Goal: Task Accomplishment & Management: Manage account settings

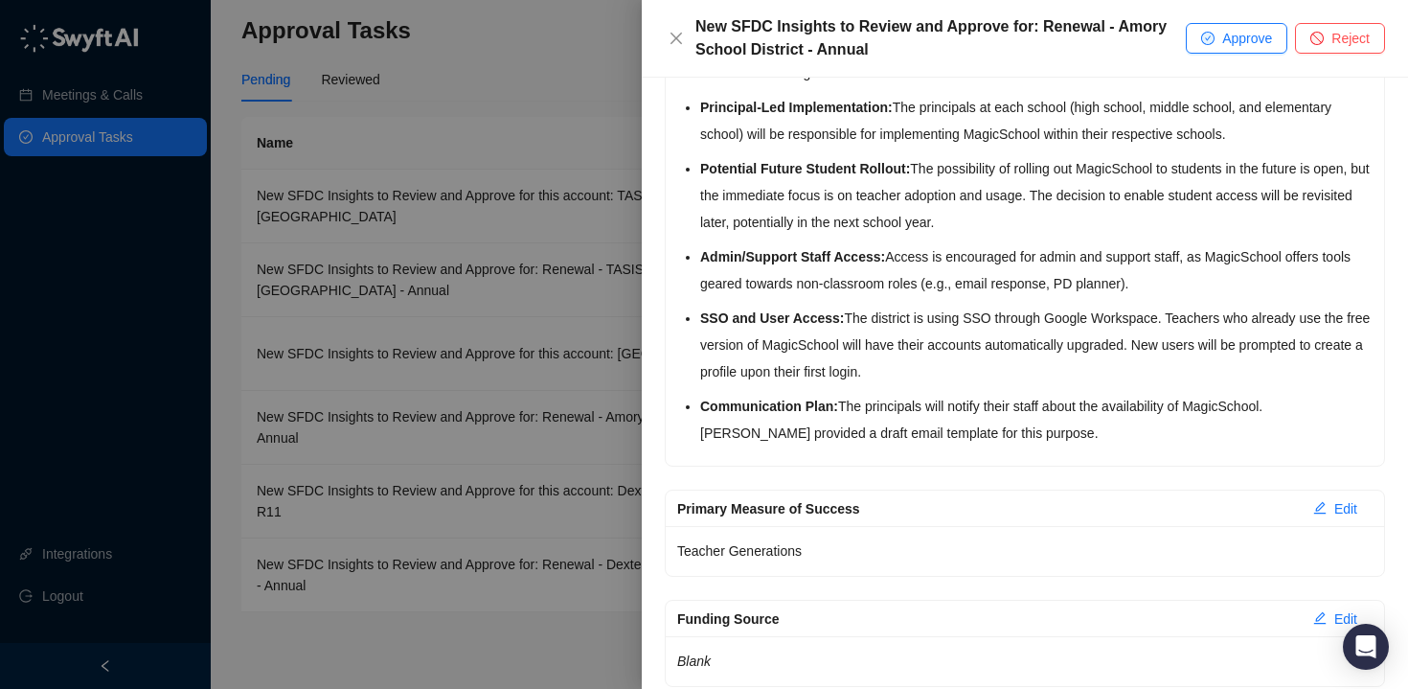
scroll to position [894, 0]
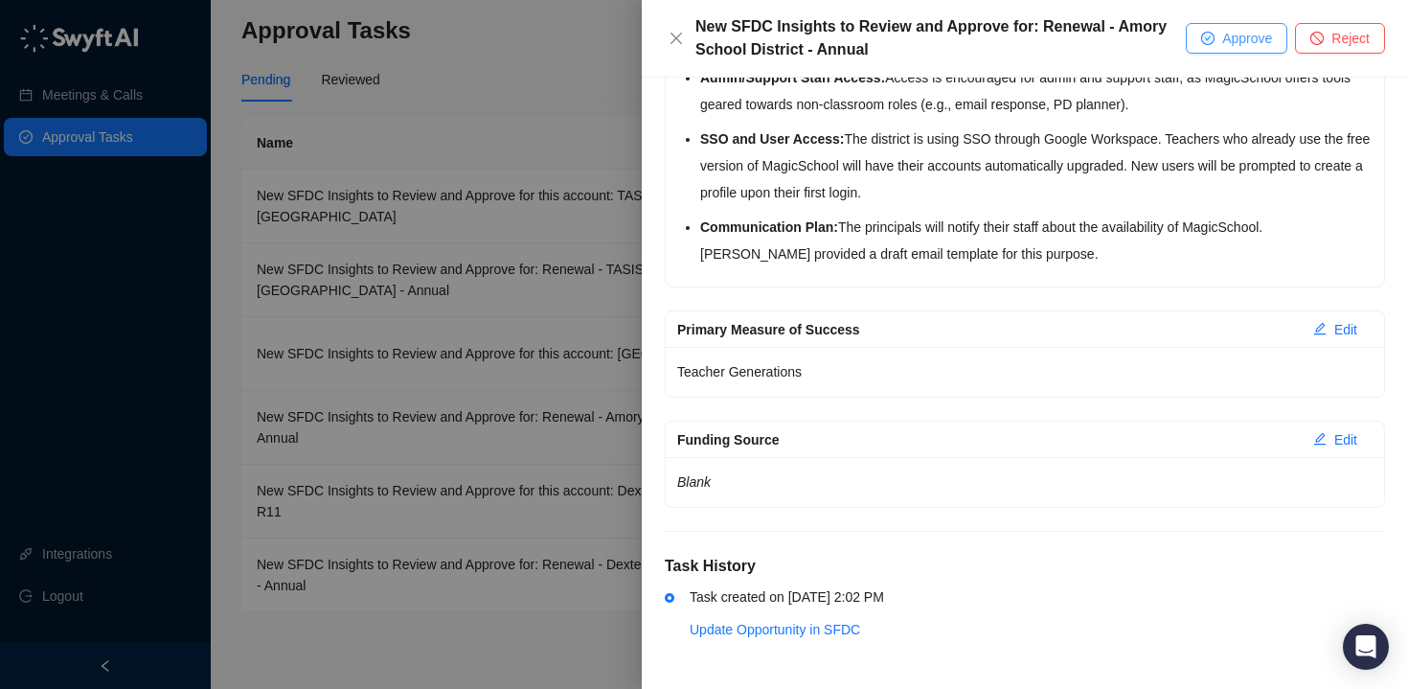
click at [1205, 37] on icon "check-circle" at bounding box center [1208, 37] width 6 height 5
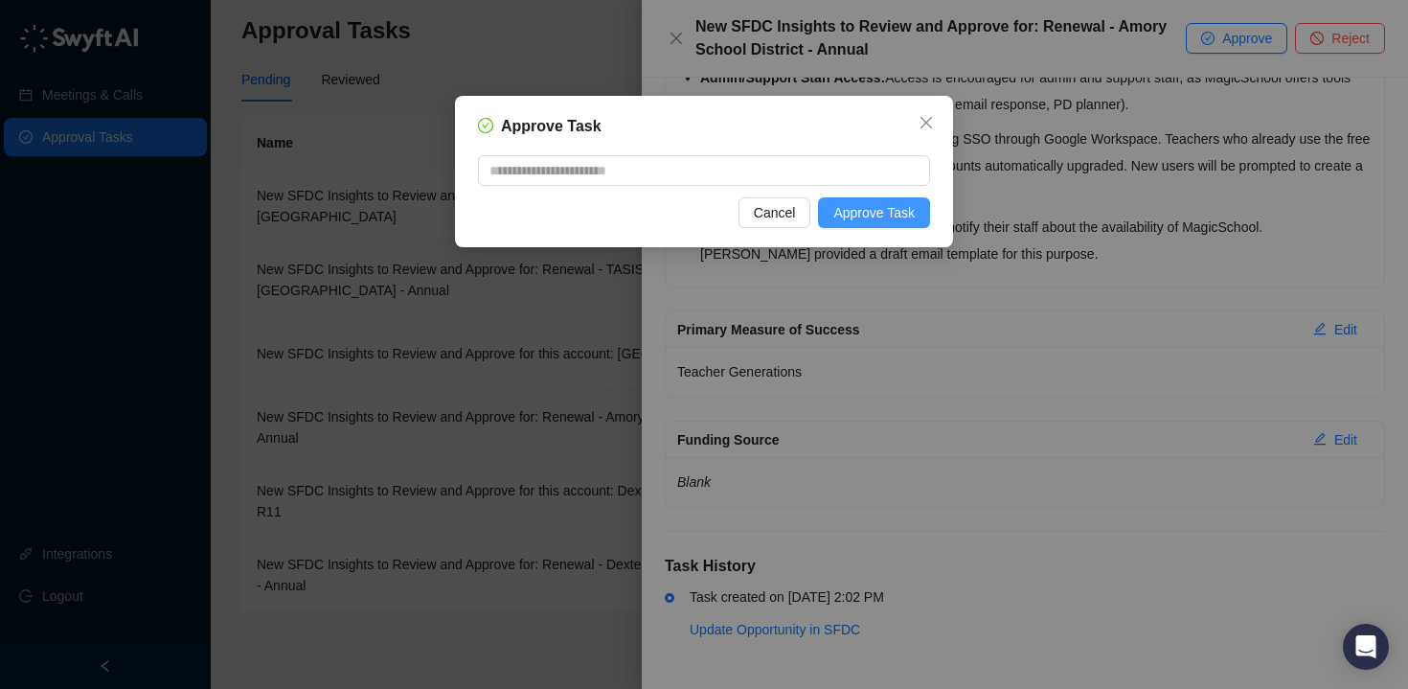
click at [905, 211] on span "Approve Task" at bounding box center [873, 212] width 81 height 21
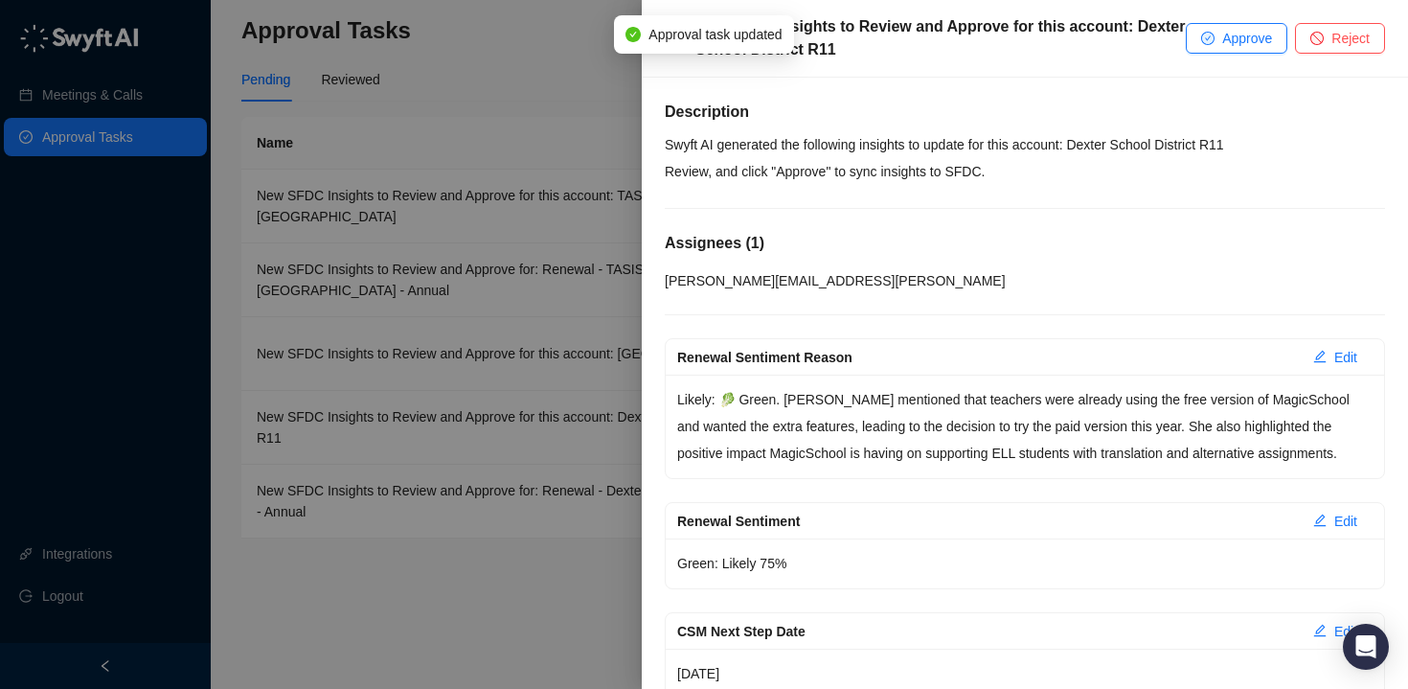
click at [615, 83] on div at bounding box center [704, 344] width 1408 height 689
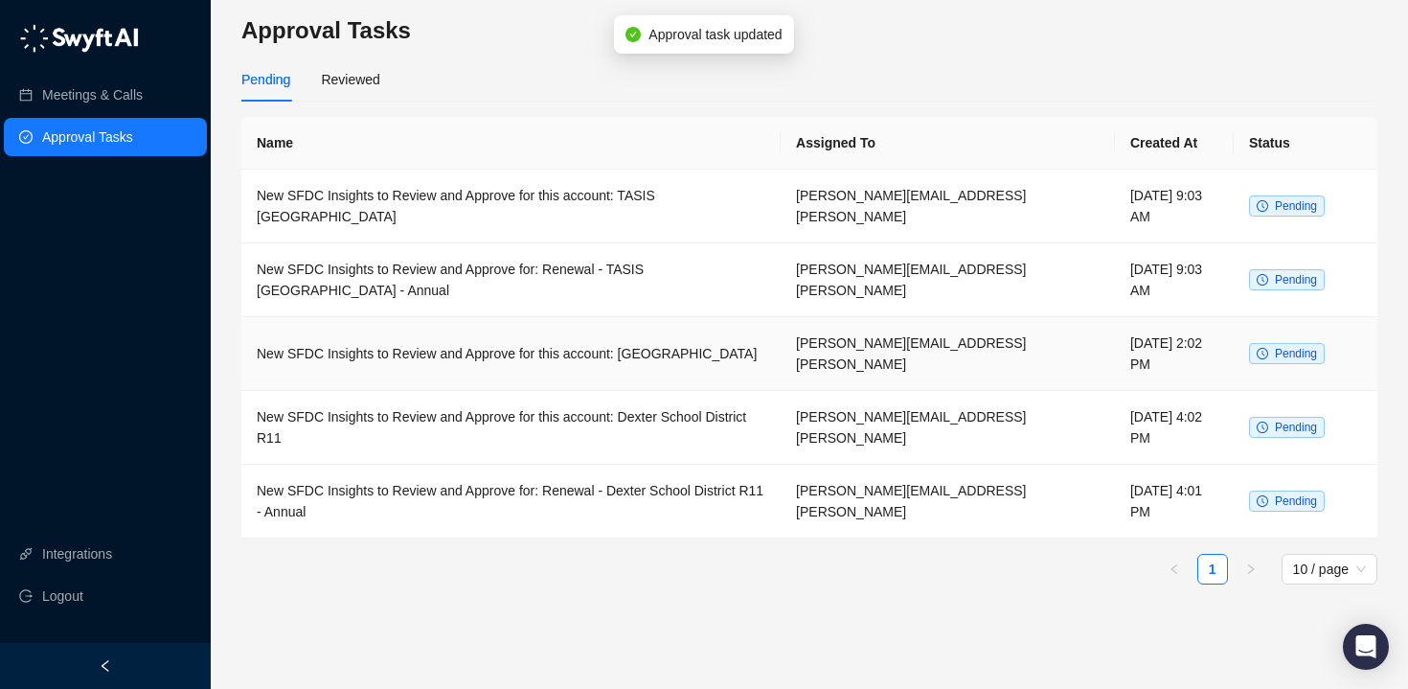
click at [633, 317] on td "New SFDC Insights to Review and Approve for this account: [GEOGRAPHIC_DATA]" at bounding box center [510, 354] width 539 height 74
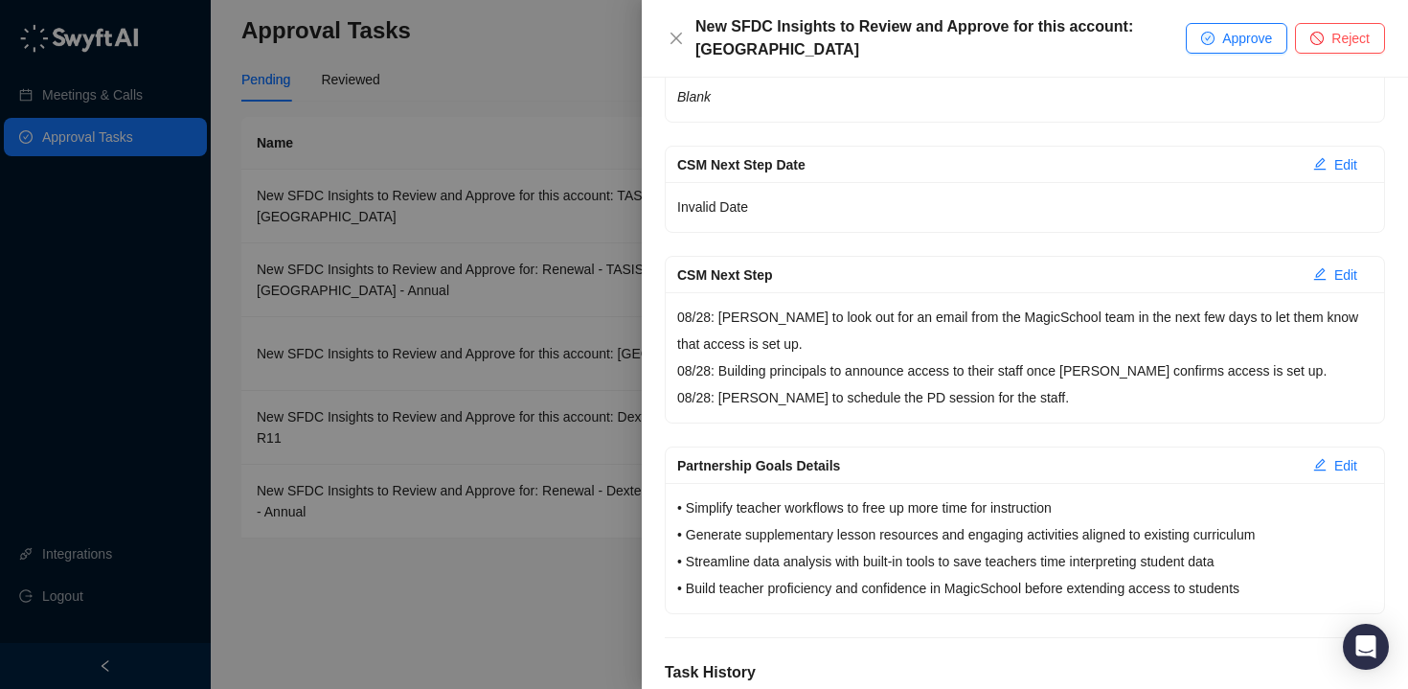
scroll to position [519, 0]
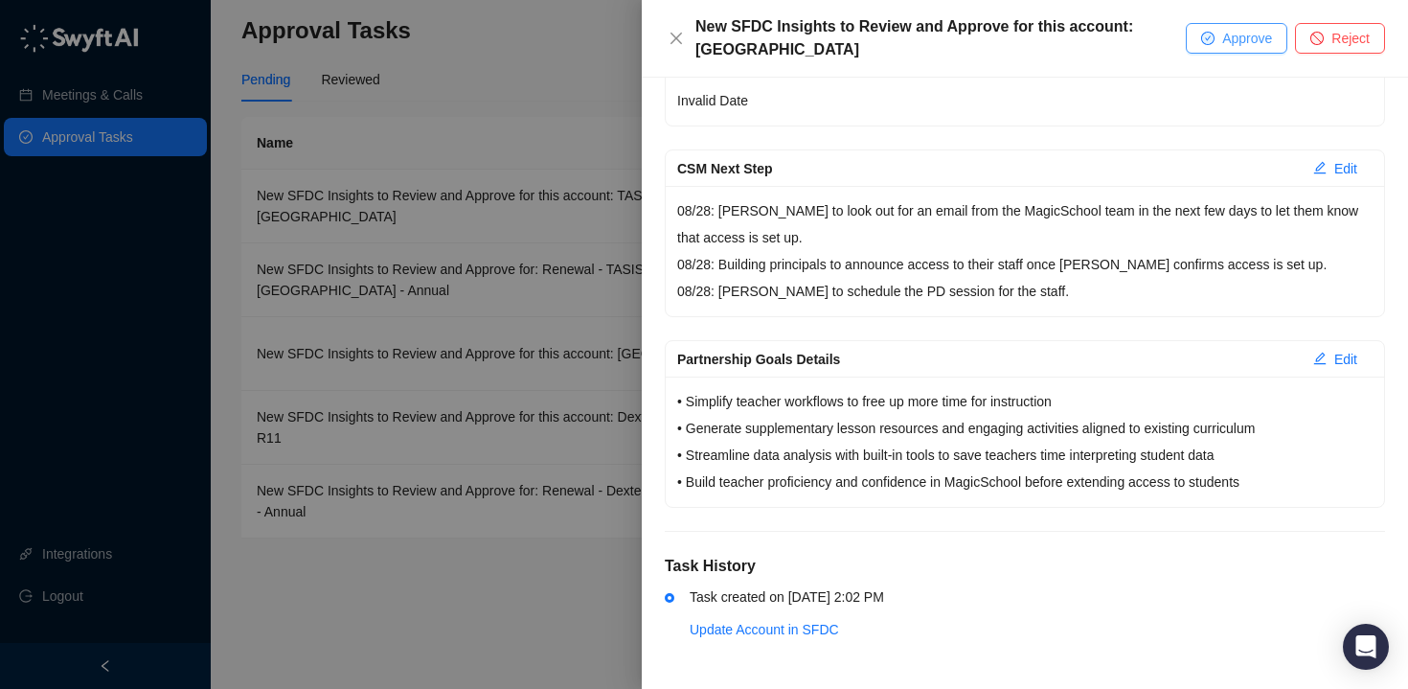
click at [1237, 36] on span "Approve" at bounding box center [1247, 38] width 50 height 21
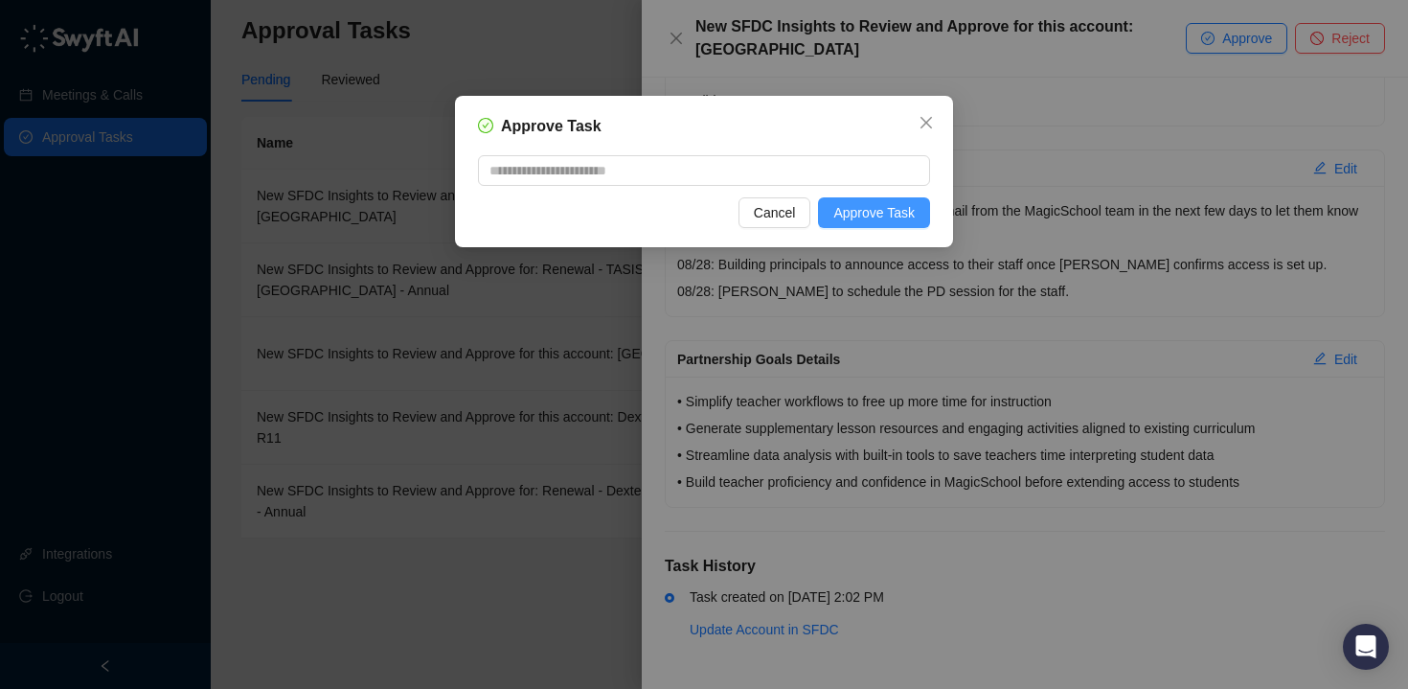
click at [857, 212] on span "Approve Task" at bounding box center [873, 212] width 81 height 21
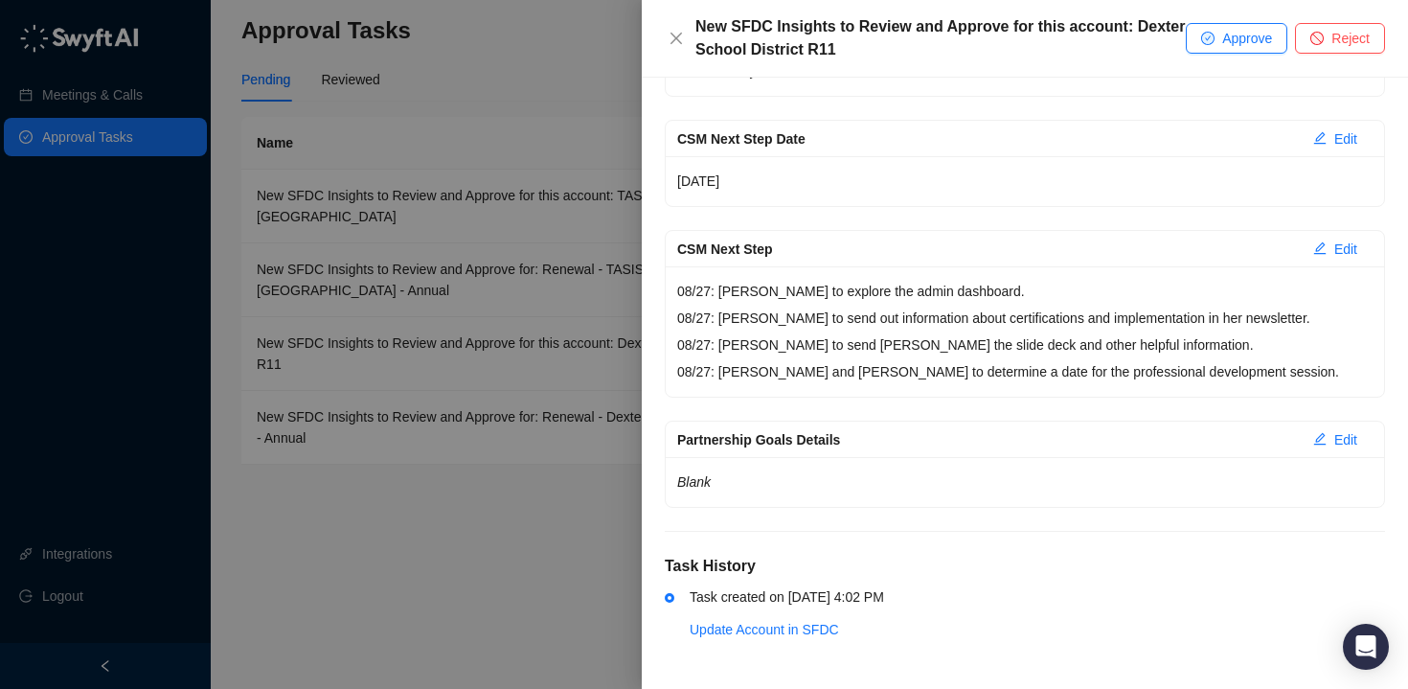
click at [573, 89] on div at bounding box center [704, 344] width 1408 height 689
